Goal: Task Accomplishment & Management: Manage account settings

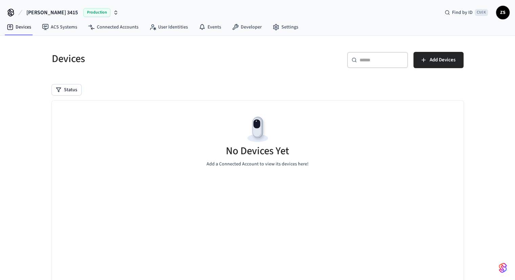
click at [41, 10] on span "[PERSON_NAME] 3415" at bounding box center [51, 12] width 51 height 8
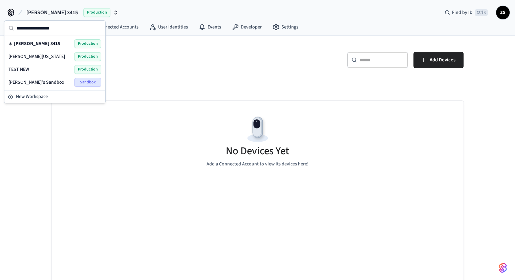
click at [42, 54] on div "[PERSON_NAME] [US_STATE] Production" at bounding box center [54, 56] width 93 height 9
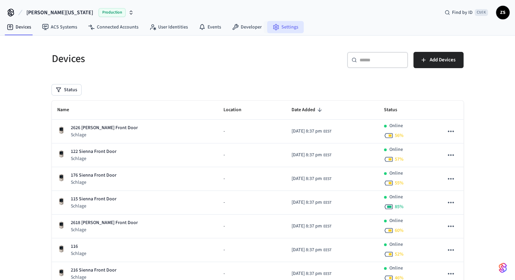
click at [288, 25] on link "Settings" at bounding box center [285, 27] width 37 height 12
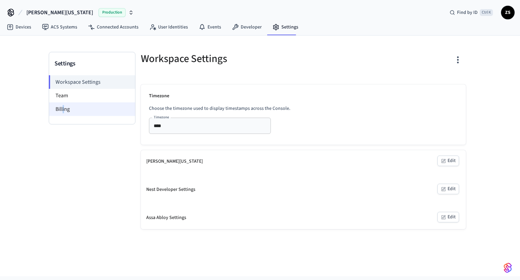
click at [64, 105] on li "Billing" at bounding box center [92, 109] width 86 height 14
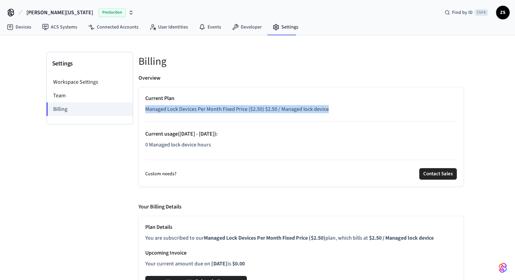
drag, startPoint x: 145, startPoint y: 108, endPoint x: 348, endPoint y: 107, distance: 203.4
click at [348, 107] on p "Managed Lock Devices Per Month Fixed Price ($2.50) $2.50 / Managed lock device" at bounding box center [300, 109] width 311 height 8
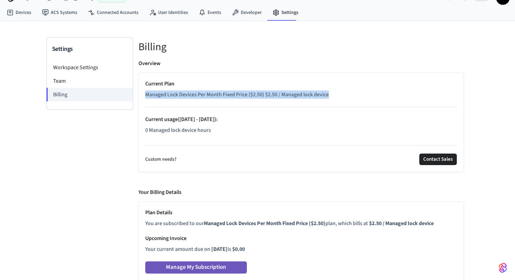
click at [227, 266] on button "Manage My Subscription" at bounding box center [196, 267] width 102 height 12
